Goal: Task Accomplishment & Management: Complete application form

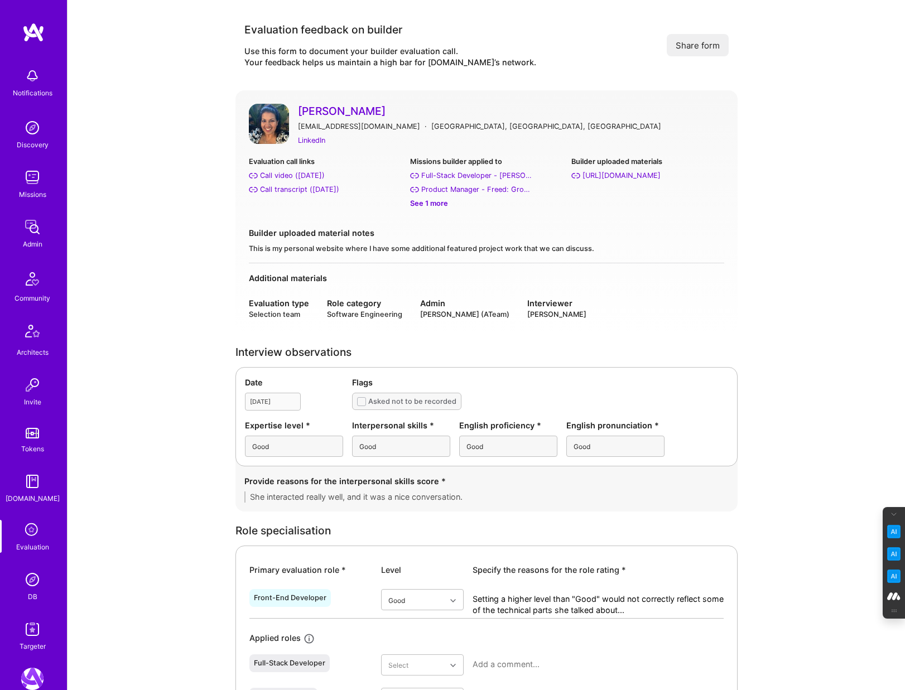
click at [322, 107] on link "Aashni Shah" at bounding box center [511, 111] width 426 height 15
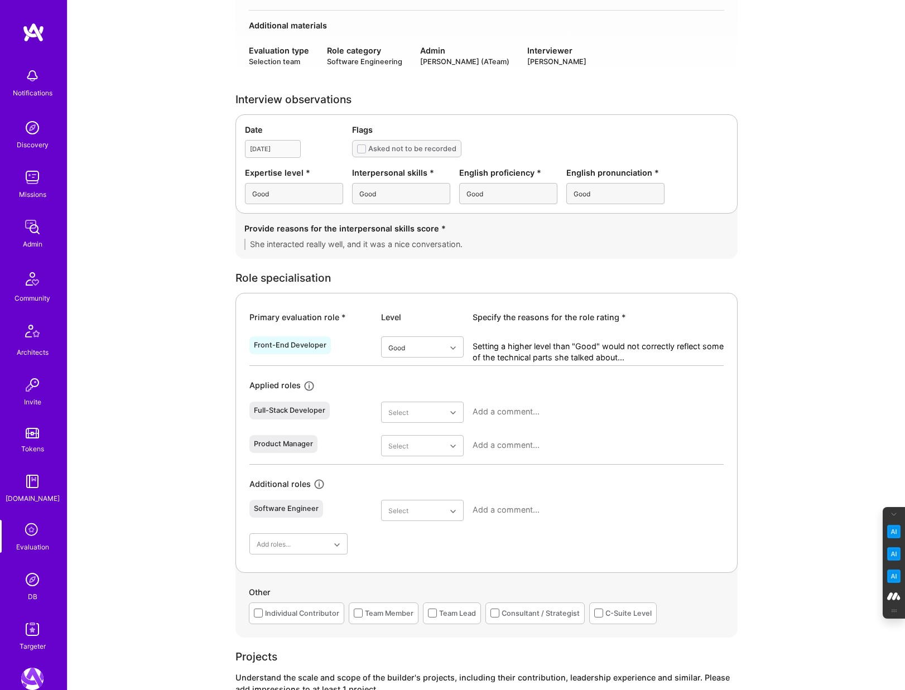
scroll to position [254, 0]
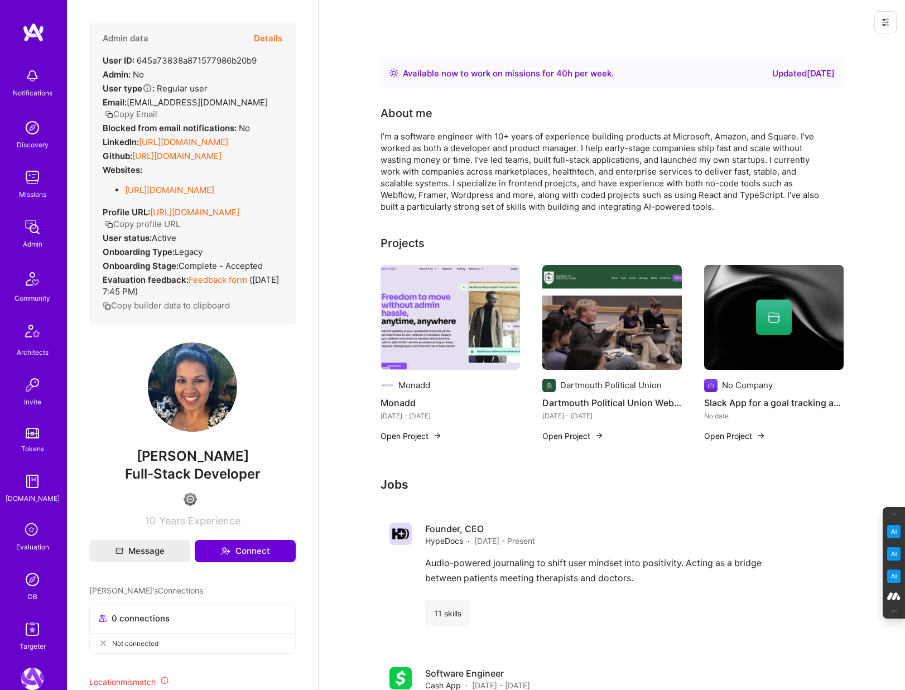
click at [274, 34] on button "Details" at bounding box center [268, 38] width 28 height 32
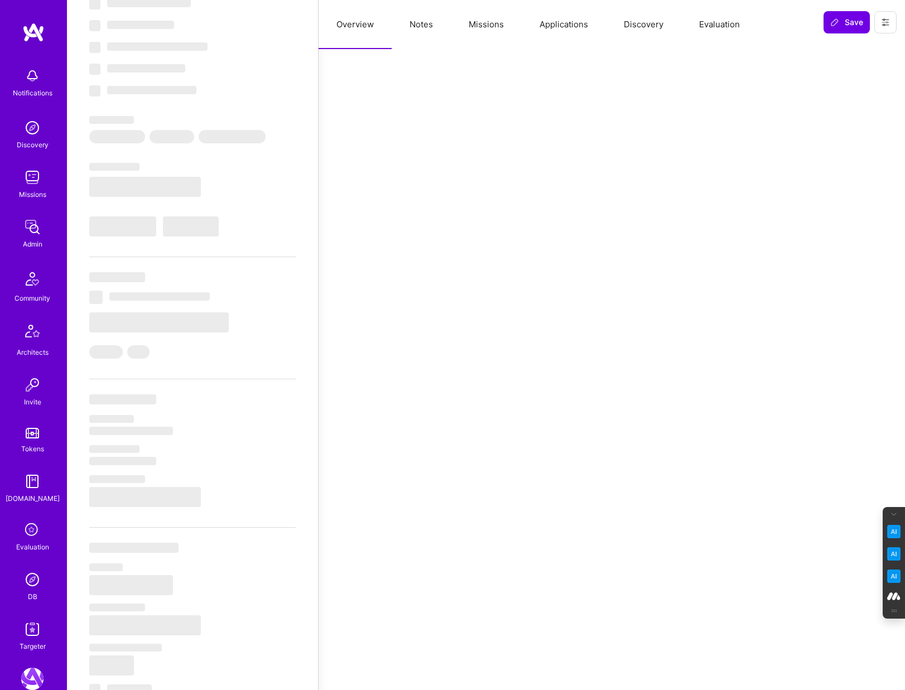
select select "Right Now"
select select "4"
select select "6"
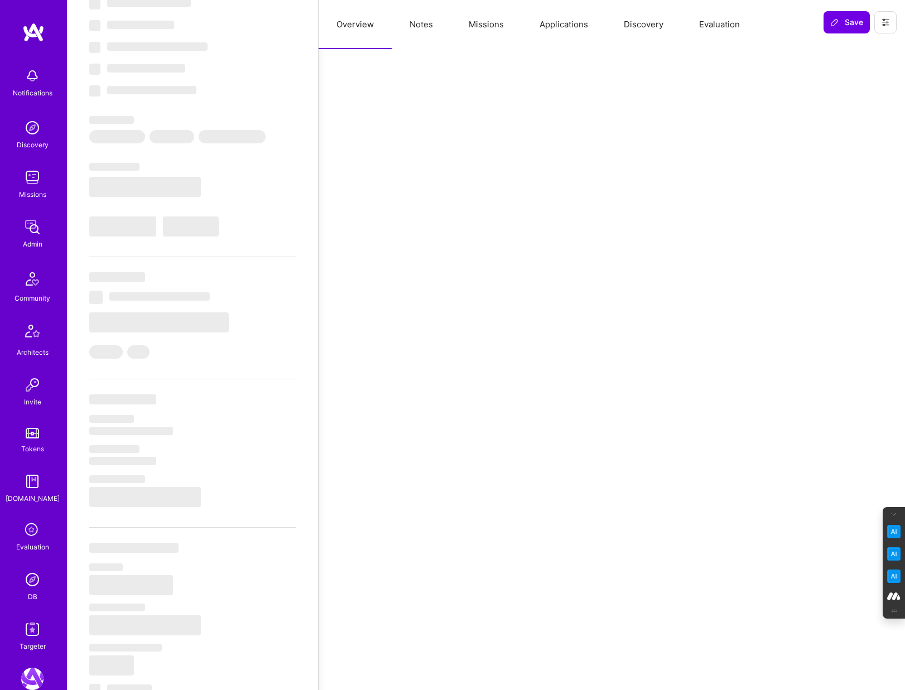
select select "CA"
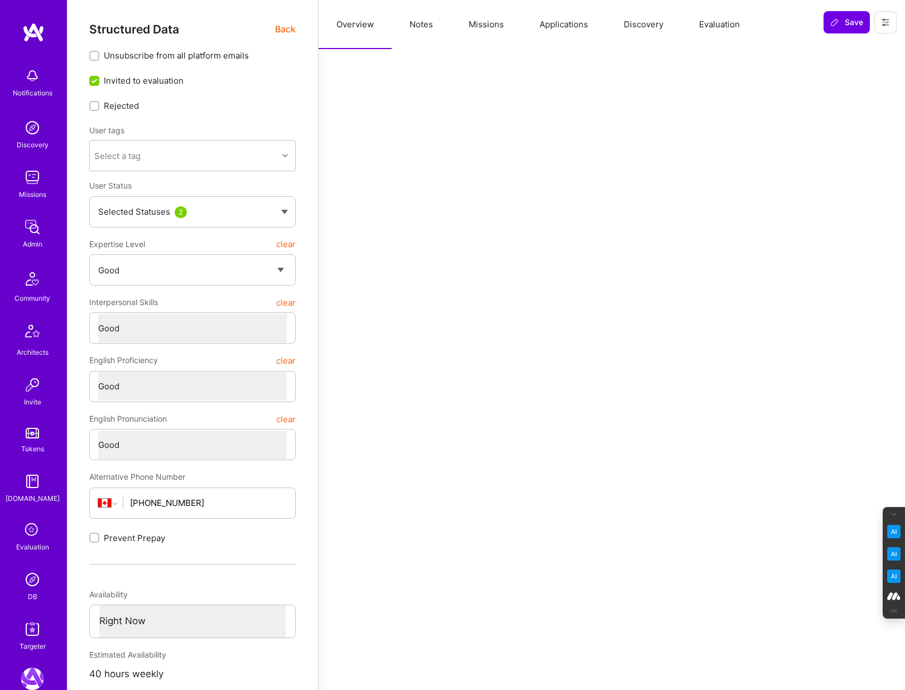
click at [417, 16] on button "Notes" at bounding box center [421, 24] width 59 height 49
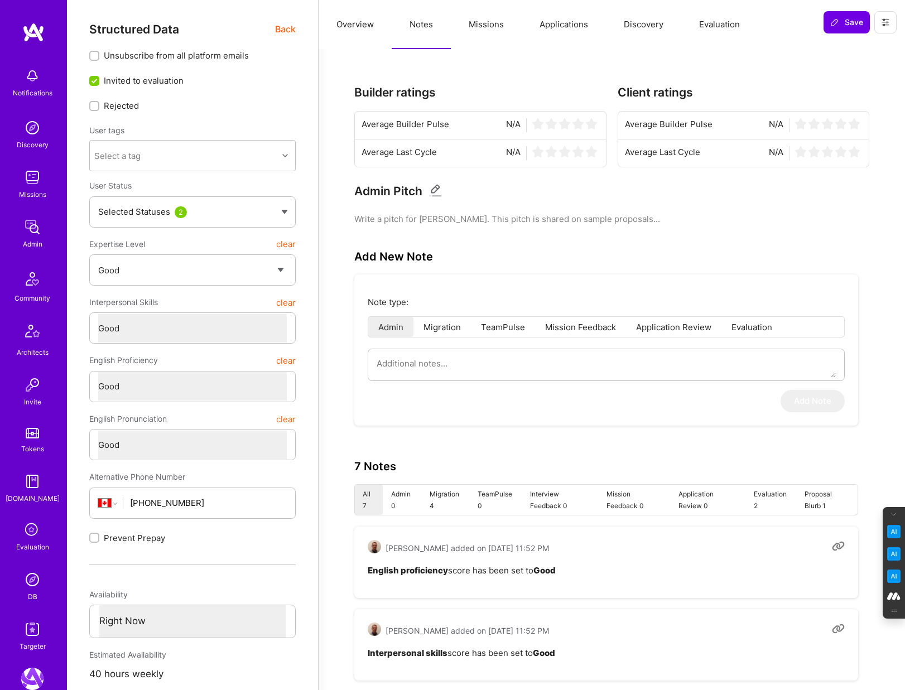
click at [480, 21] on button "Missions" at bounding box center [486, 24] width 71 height 49
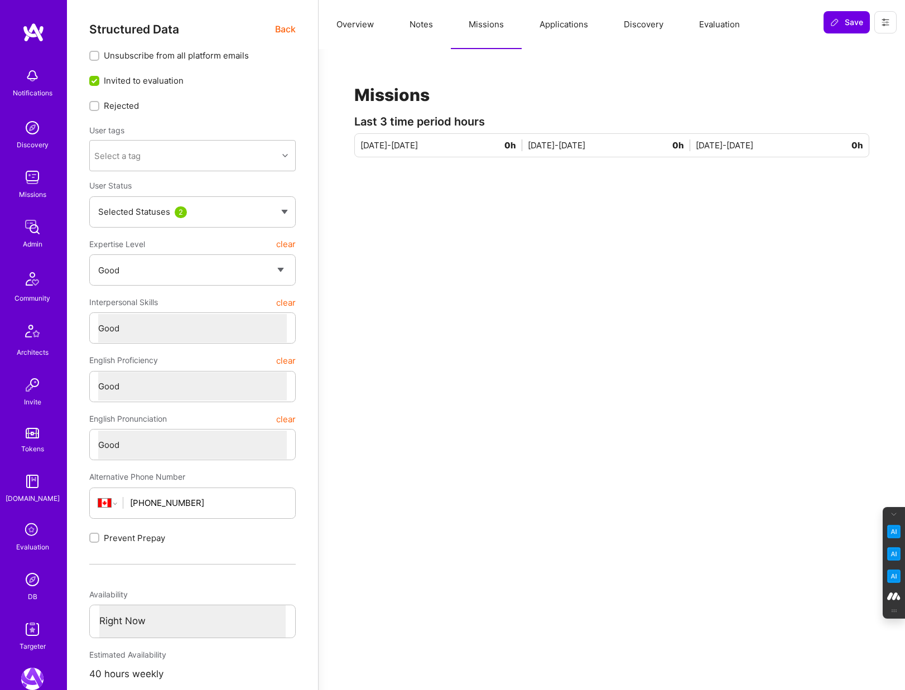
click at [553, 18] on button "Applications" at bounding box center [564, 24] width 84 height 49
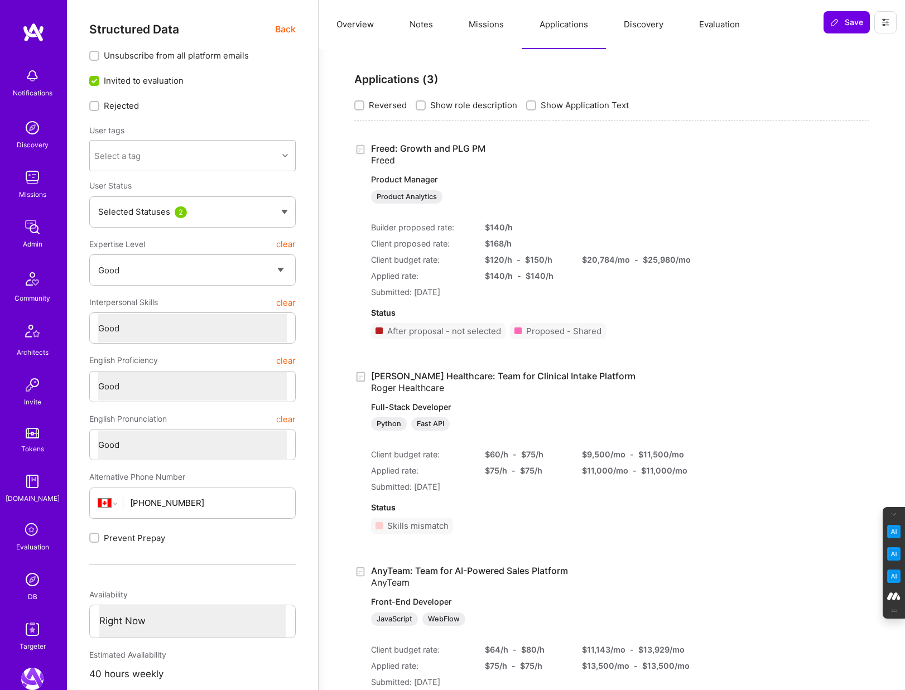
click at [478, 17] on button "Missions" at bounding box center [486, 24] width 71 height 49
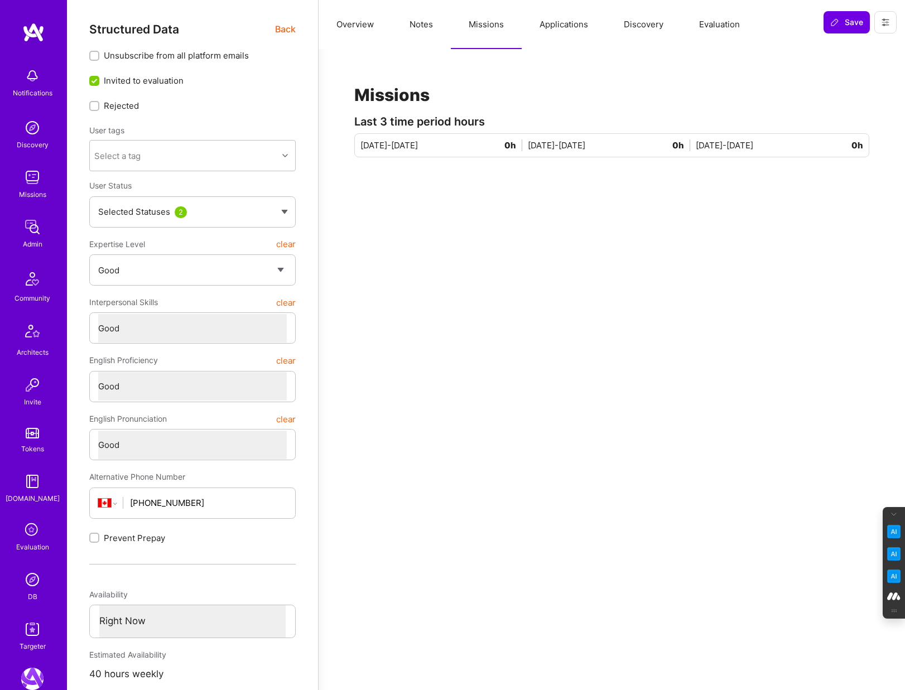
click at [423, 22] on button "Notes" at bounding box center [421, 24] width 59 height 49
type textarea "x"
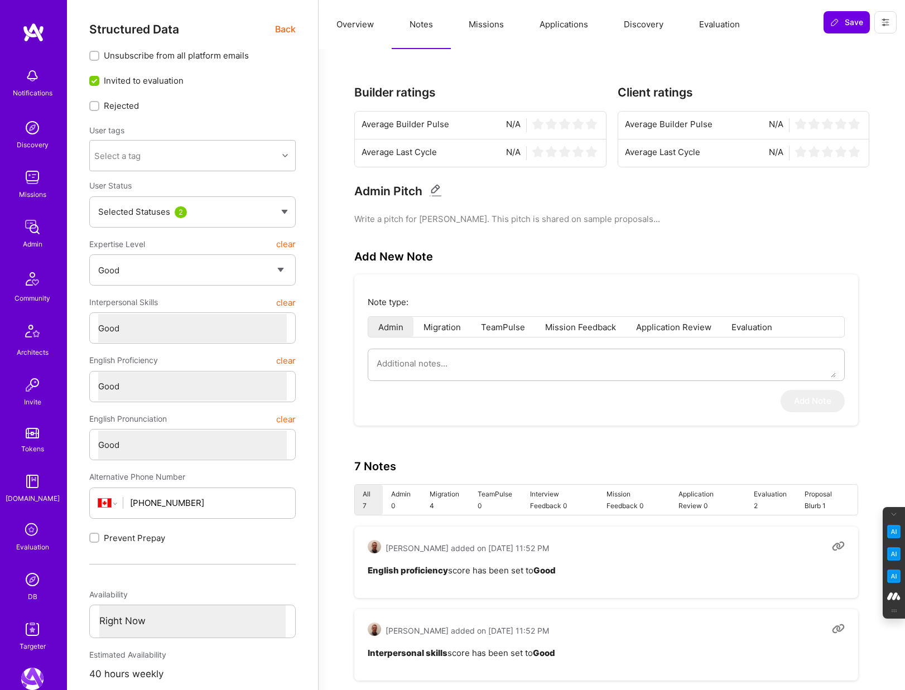
click at [717, 23] on button "Evaluation" at bounding box center [719, 24] width 76 height 49
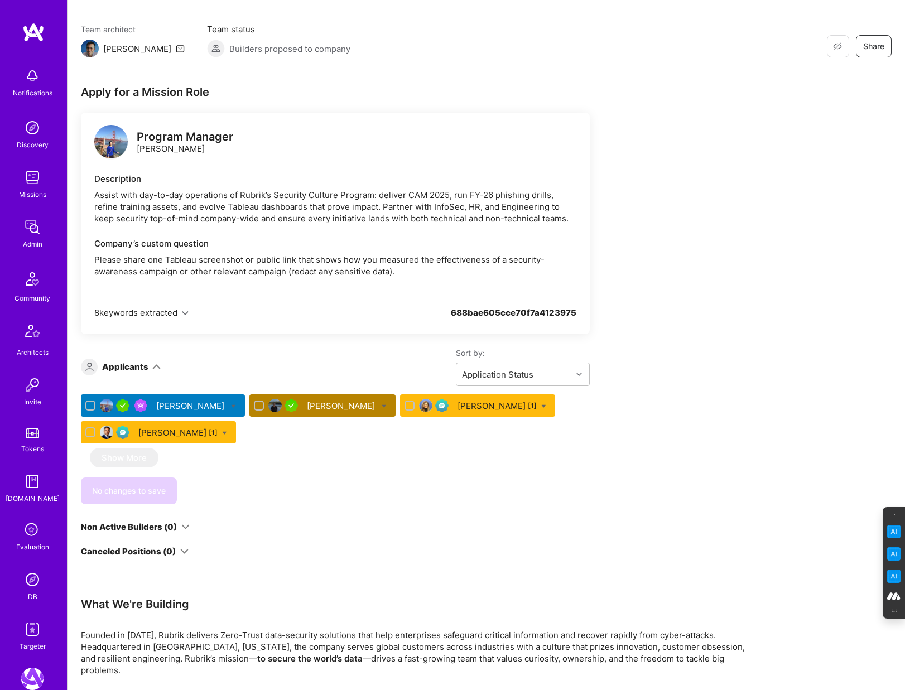
scroll to position [130, 0]
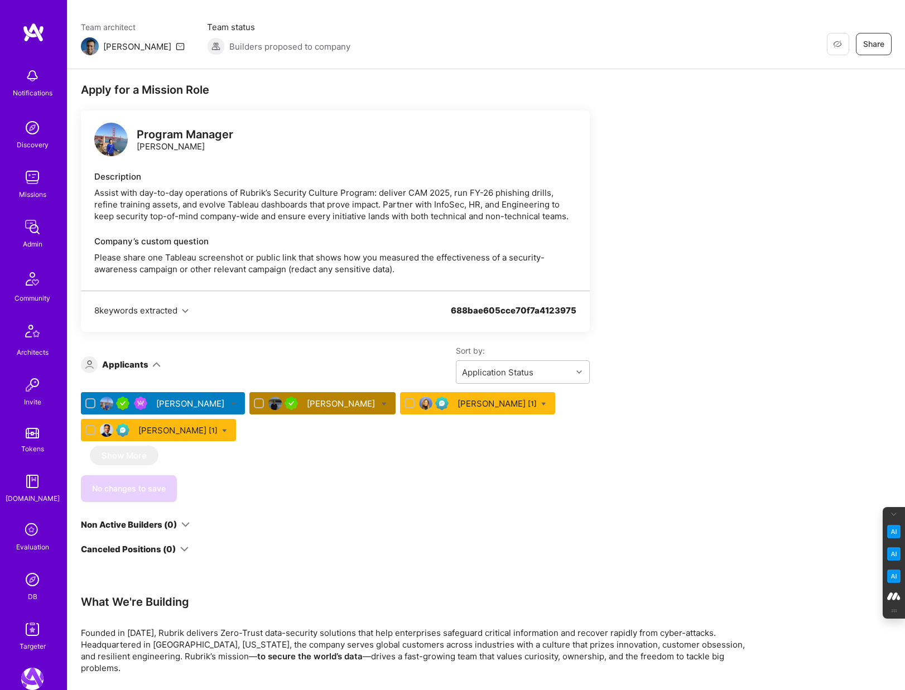
click at [327, 349] on div "Sort by: Application Status" at bounding box center [375, 364] width 429 height 38
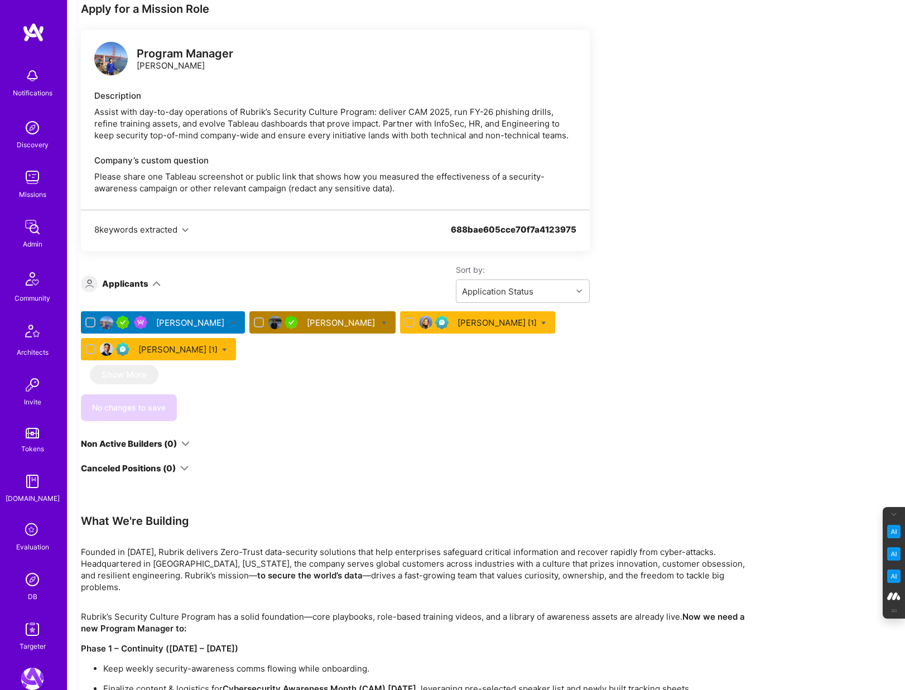
scroll to position [0, 0]
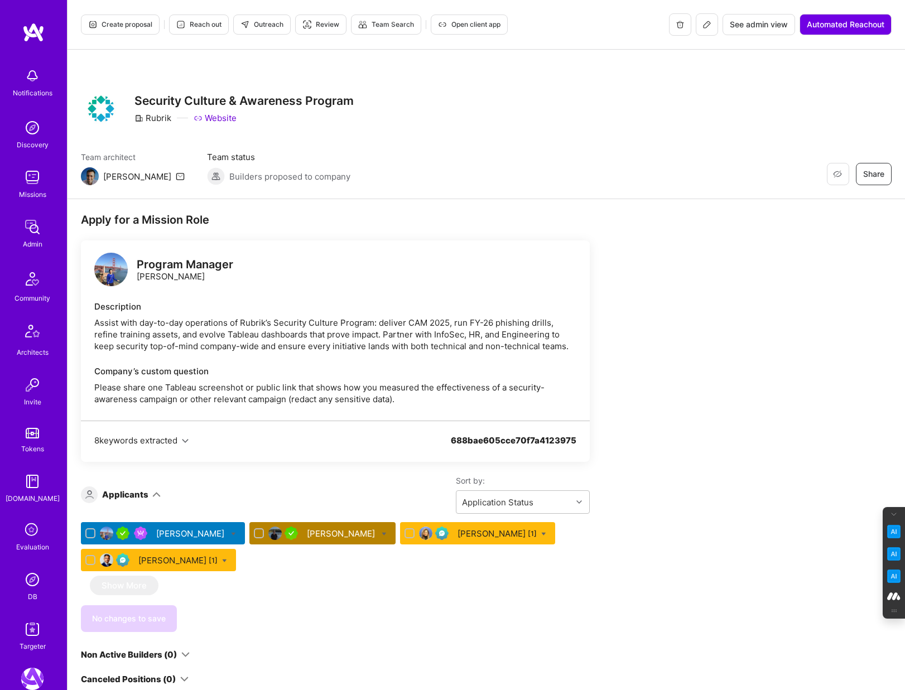
click at [192, 267] on div "Program Manager" at bounding box center [185, 265] width 97 height 12
click at [114, 264] on img at bounding box center [110, 269] width 33 height 33
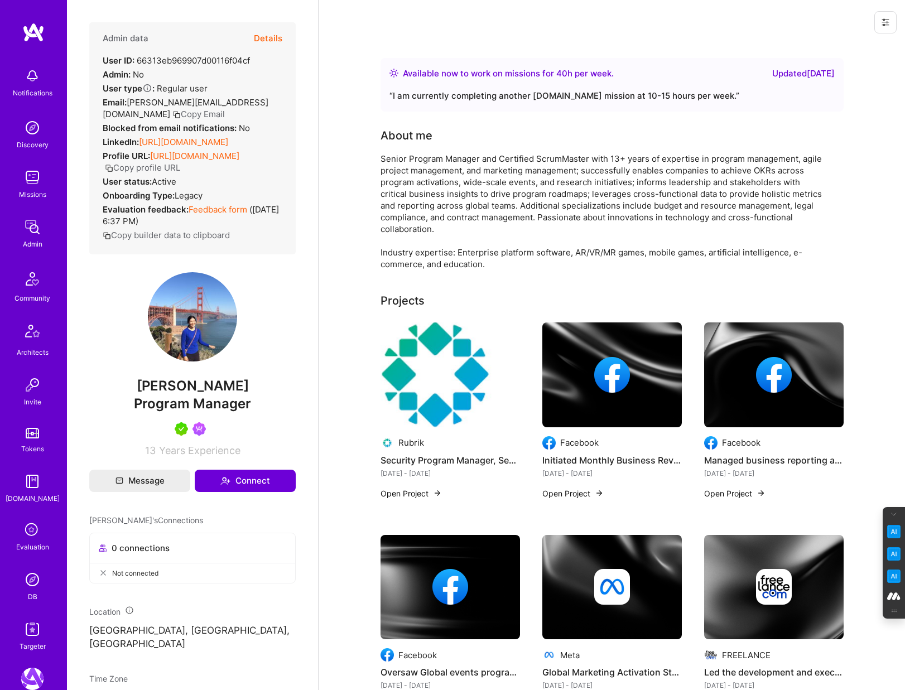
click at [272, 38] on button "Details" at bounding box center [268, 38] width 28 height 32
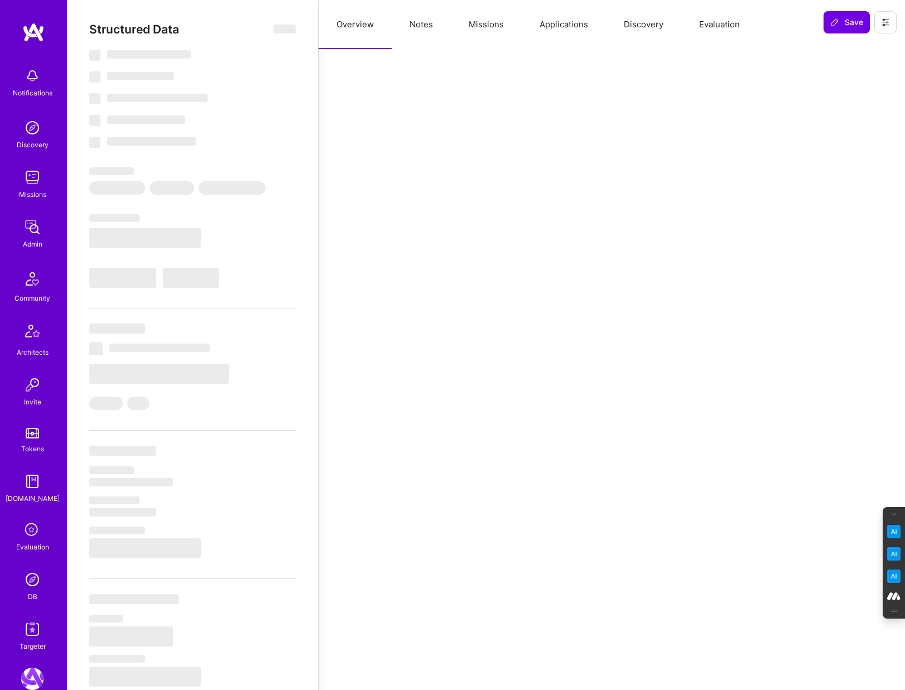
click at [490, 18] on button "Missions" at bounding box center [486, 24] width 71 height 49
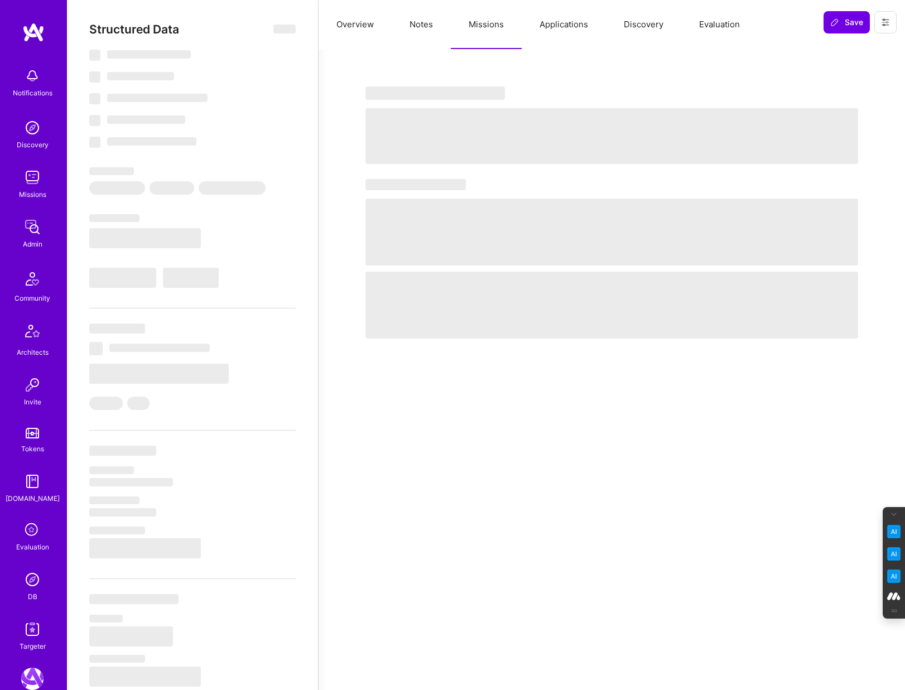
select select "Right Now"
select select "5"
select select "7"
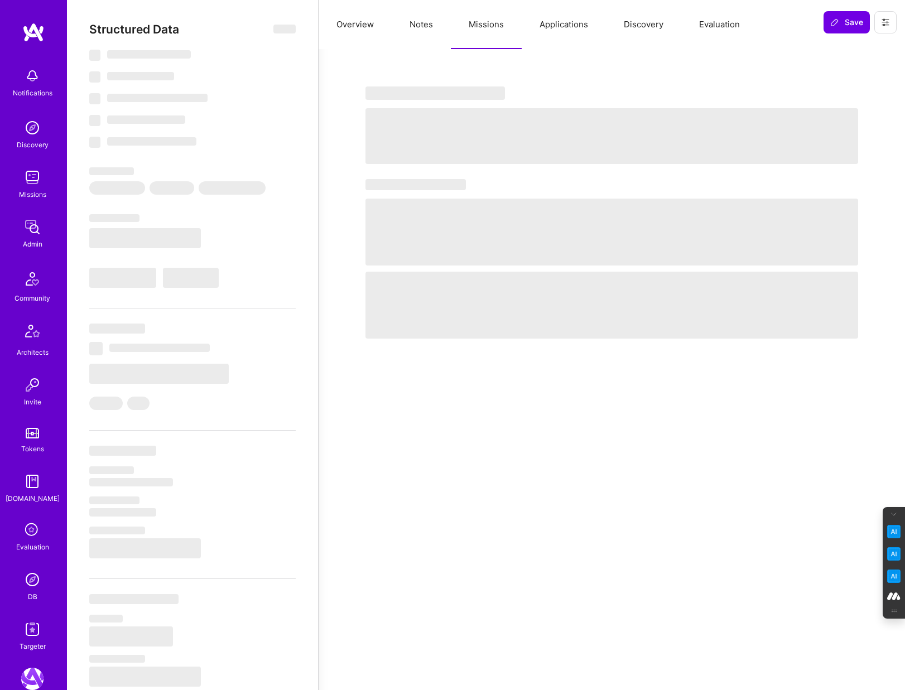
select select "US"
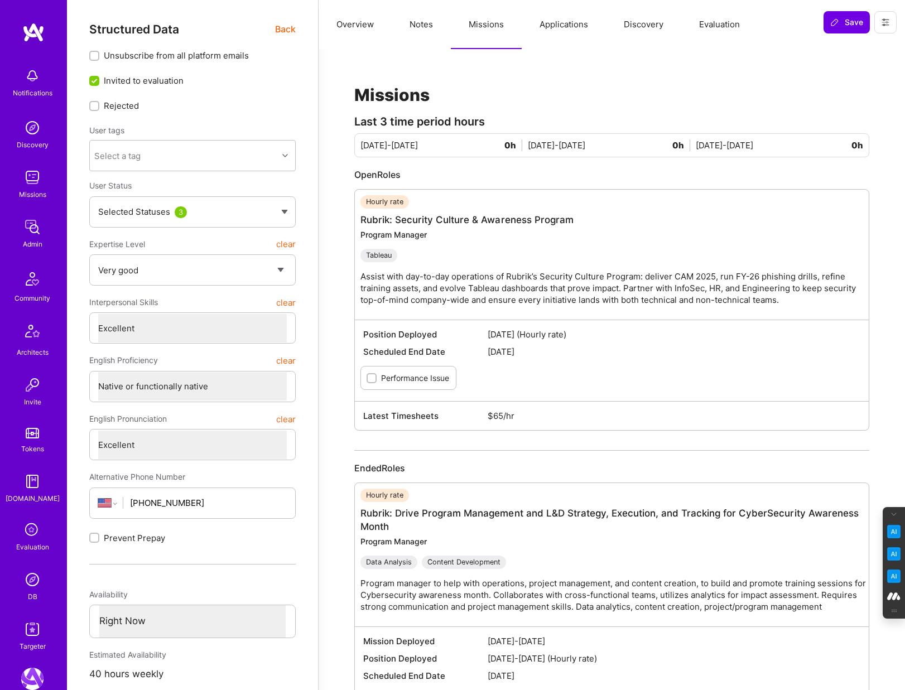
click at [568, 24] on button "Applications" at bounding box center [564, 24] width 84 height 49
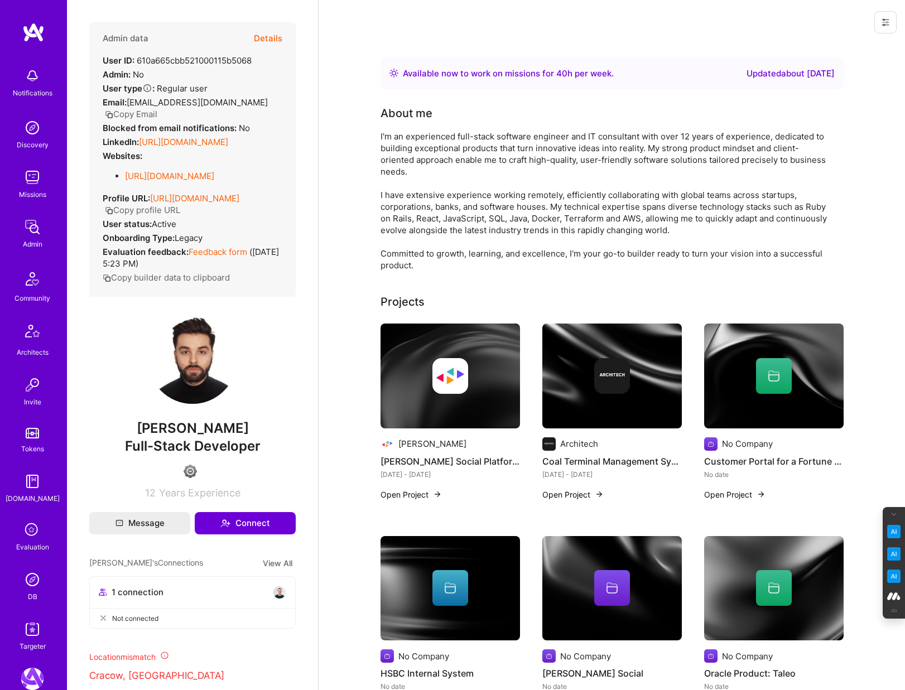
click at [277, 32] on button "Details" at bounding box center [268, 38] width 28 height 32
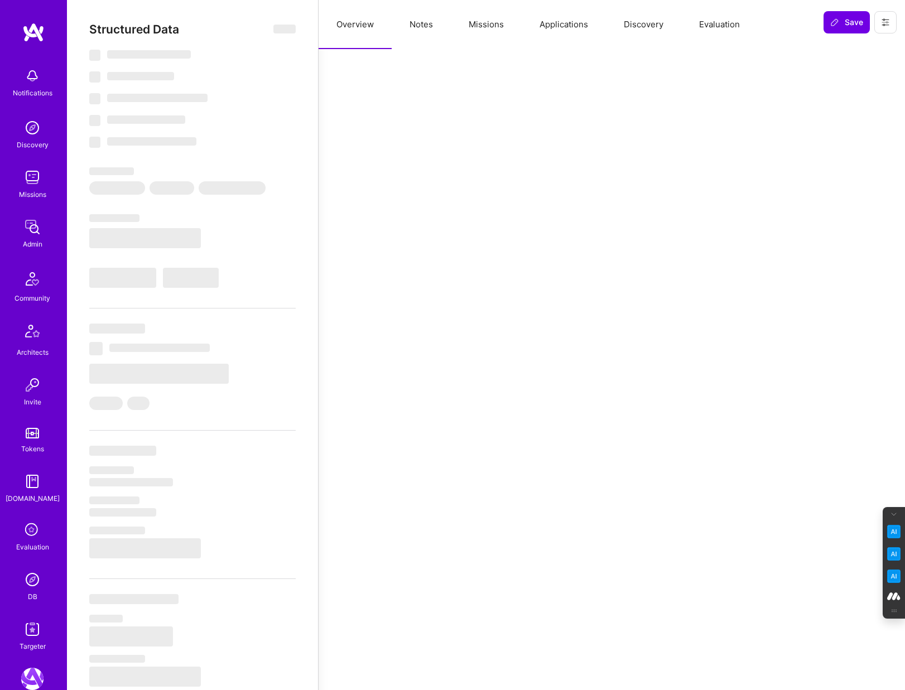
select select "Right Now"
select select "4"
select select "6"
select select "7"
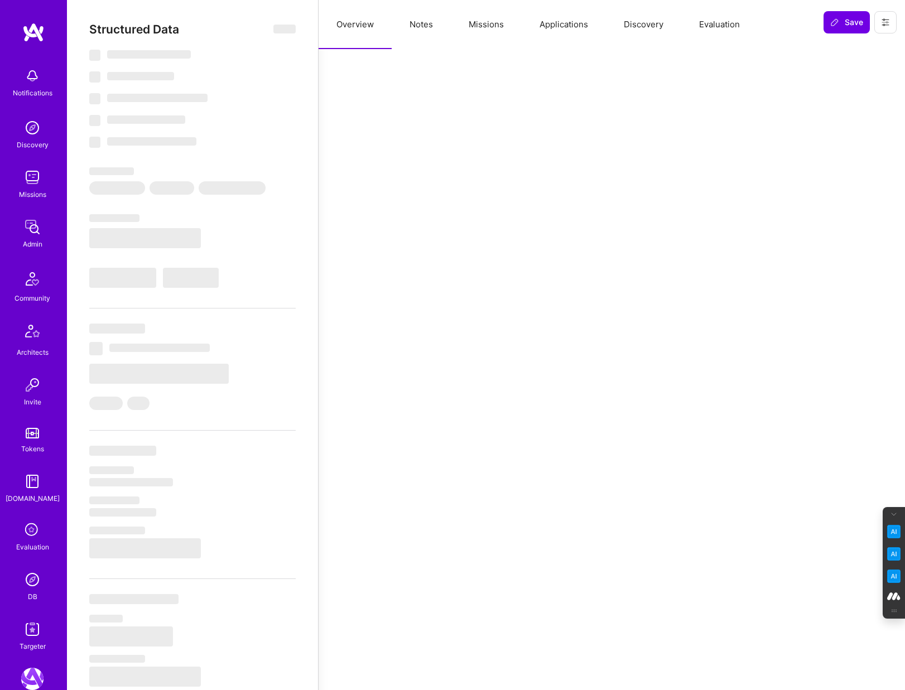
select select "US"
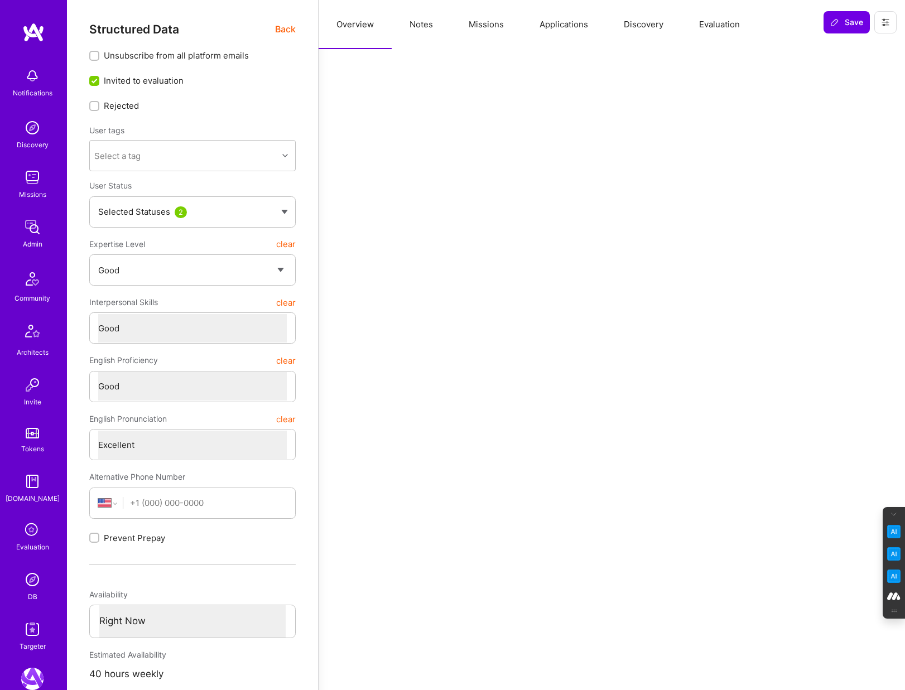
click at [727, 23] on button "Evaluation" at bounding box center [719, 24] width 76 height 49
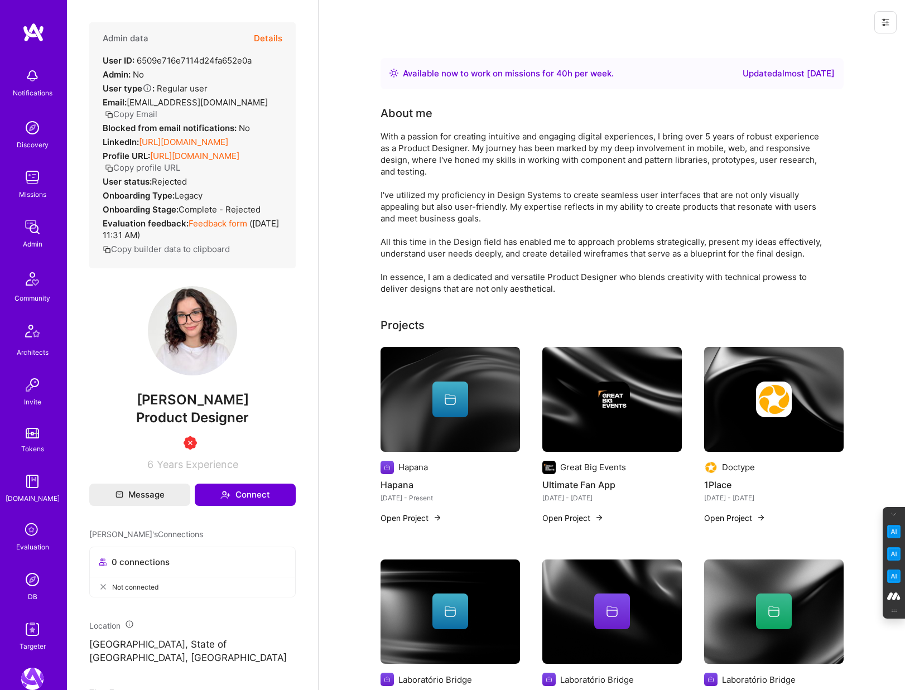
click at [266, 35] on button "Details" at bounding box center [268, 38] width 28 height 32
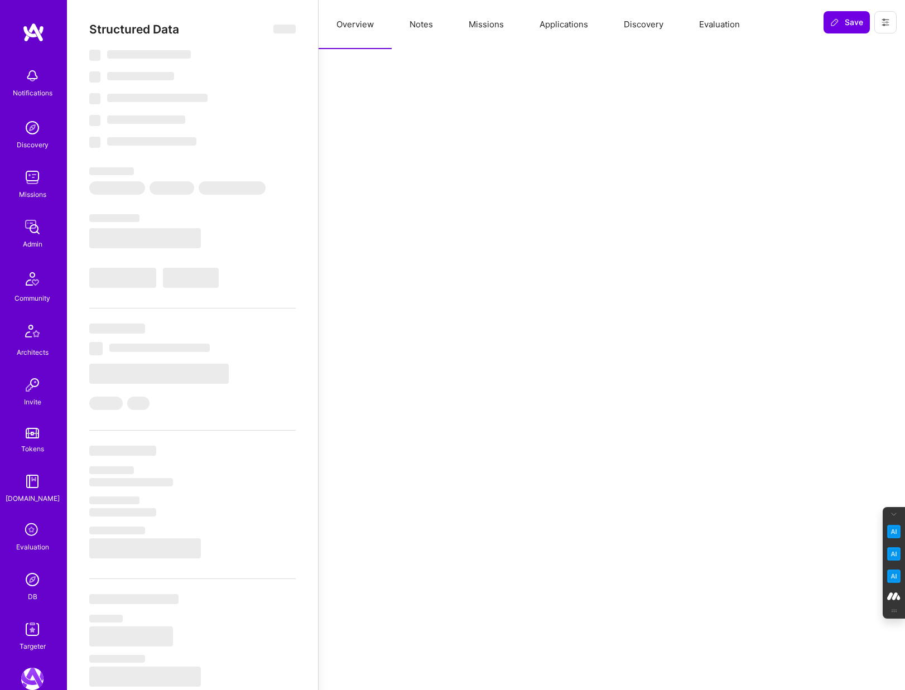
select select "Right Now"
select select "3"
select select "4"
select select "6"
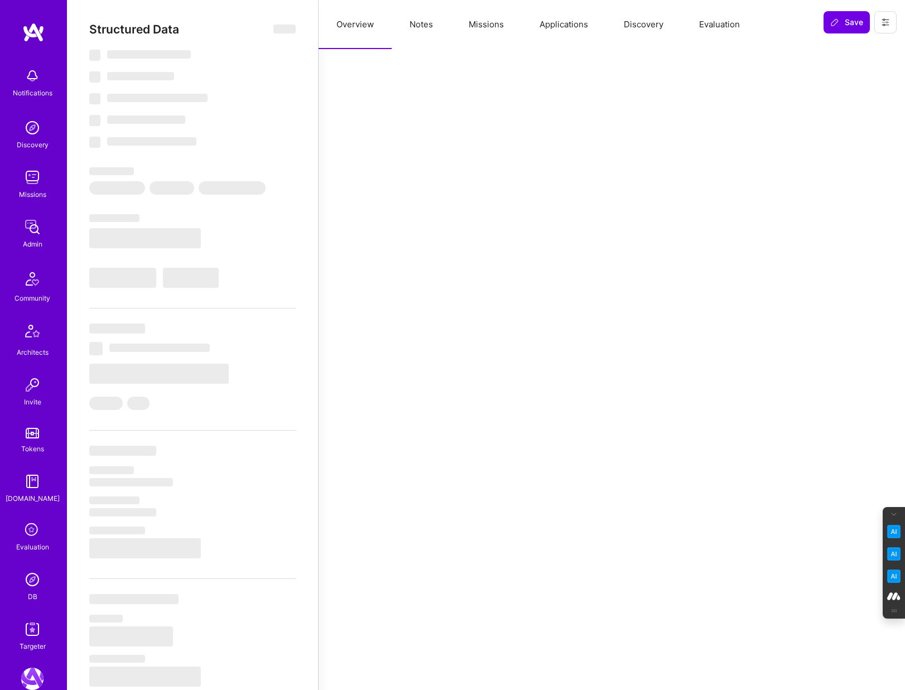
select select "US"
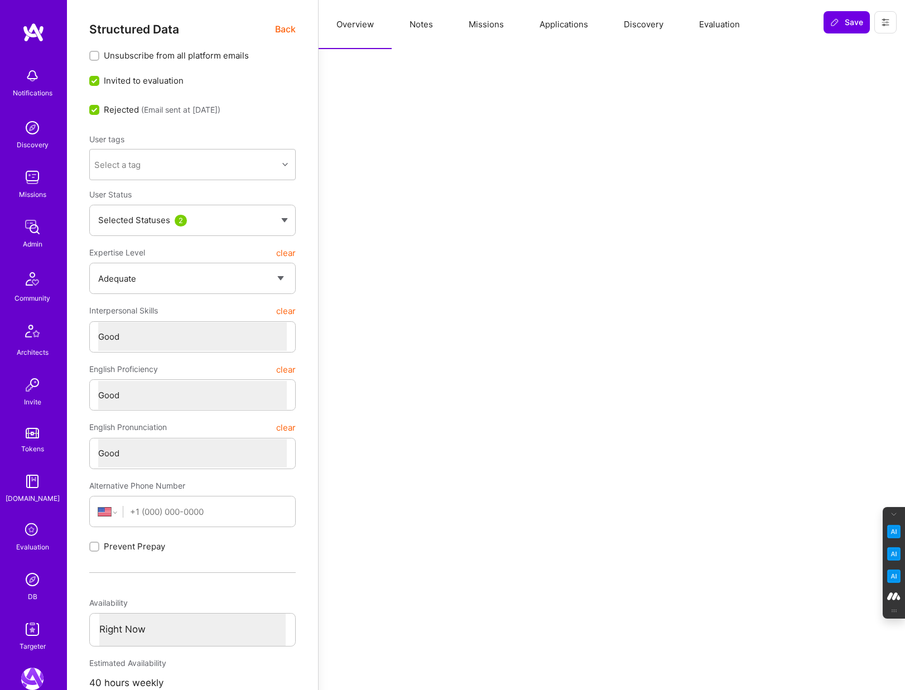
click at [731, 18] on button "Evaluation" at bounding box center [719, 24] width 76 height 49
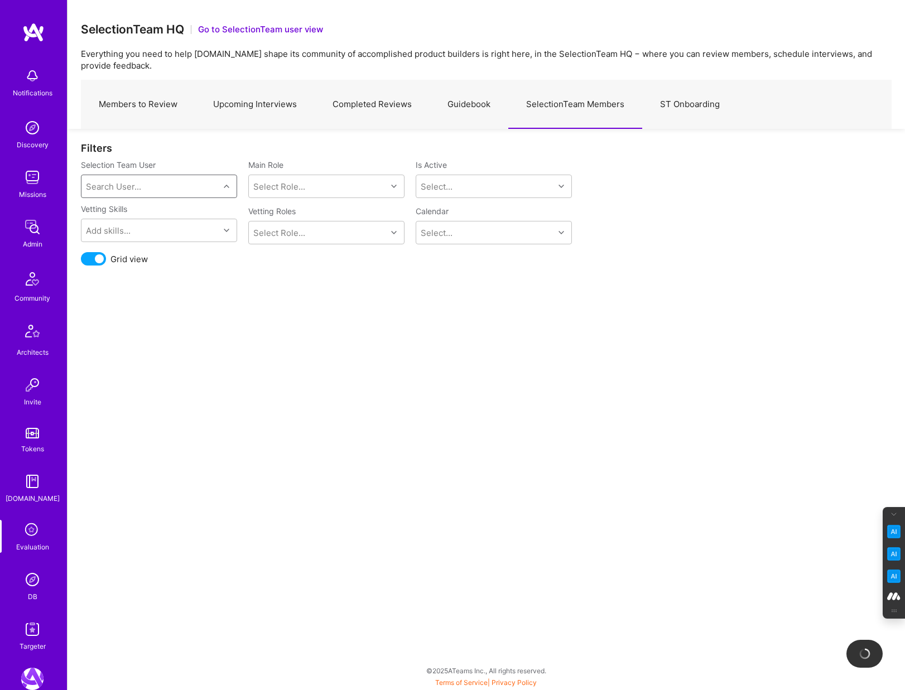
click at [141, 184] on div "Search User..." at bounding box center [150, 186] width 138 height 22
type input "elon"
click at [125, 209] on div "[PERSON_NAME]" at bounding box center [173, 215] width 113 height 12
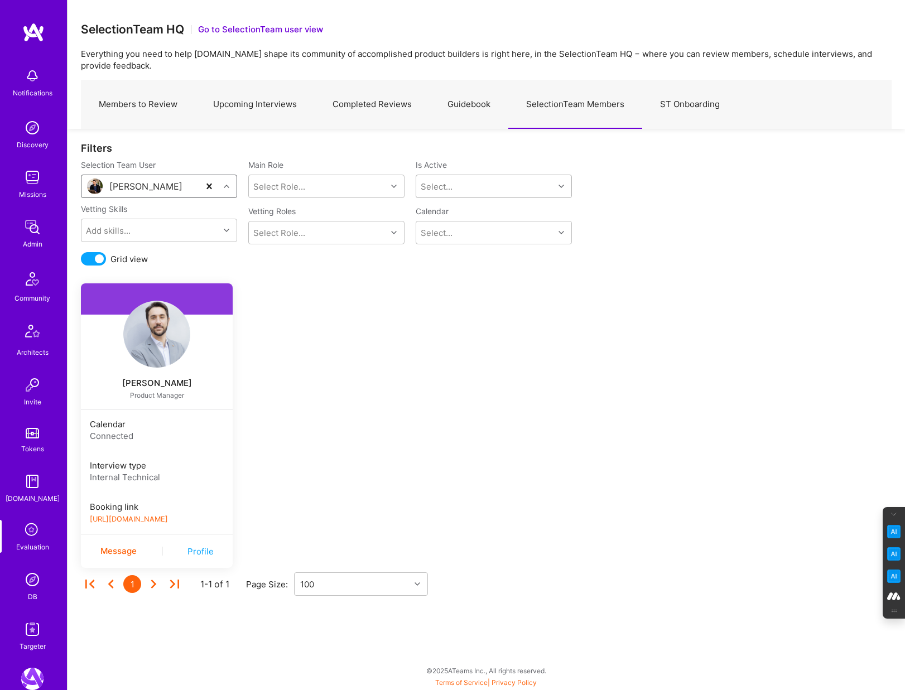
click at [521, 180] on div "Select..." at bounding box center [485, 186] width 138 height 22
click at [440, 215] on div "Yes" at bounding box center [494, 215] width 156 height 21
